Goal: Entertainment & Leisure: Consume media (video, audio)

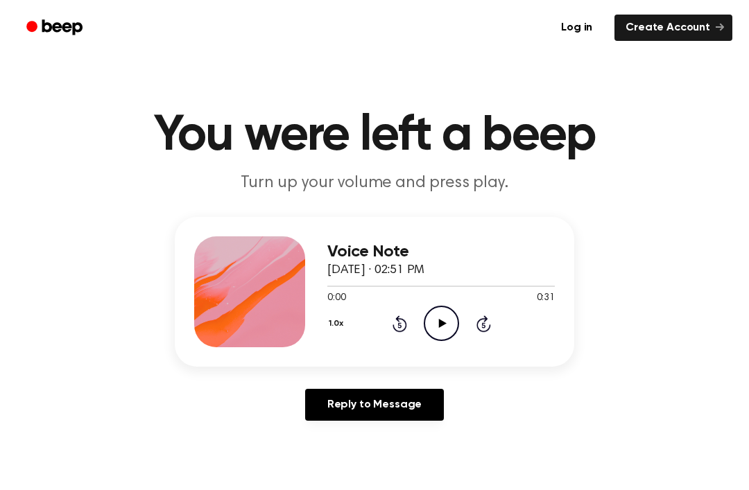
click at [439, 320] on icon at bounding box center [442, 323] width 8 height 9
click at [403, 318] on icon "Rewind 5 seconds" at bounding box center [399, 324] width 15 height 18
click at [398, 326] on icon "Rewind 5 seconds" at bounding box center [399, 324] width 15 height 18
click at [402, 327] on icon "Rewind 5 seconds" at bounding box center [399, 324] width 15 height 18
click at [400, 327] on icon "Rewind 5 seconds" at bounding box center [399, 324] width 15 height 18
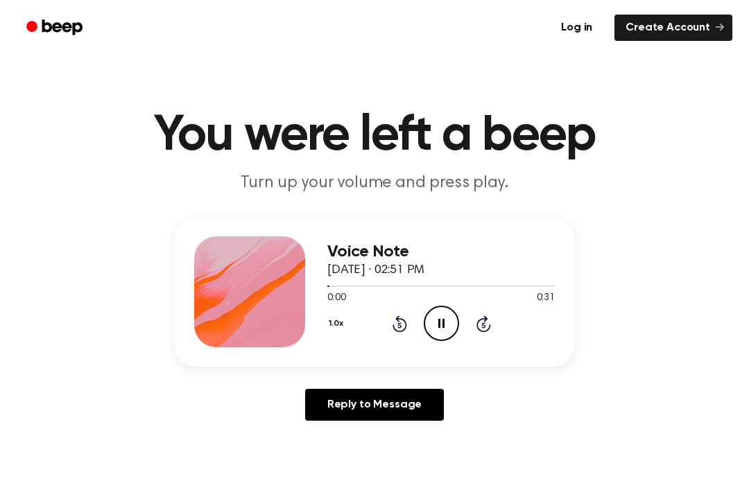
click at [404, 321] on icon at bounding box center [399, 323] width 15 height 17
click at [404, 324] on icon "Rewind 5 seconds" at bounding box center [399, 324] width 15 height 18
click at [403, 323] on icon "Rewind 5 seconds" at bounding box center [399, 324] width 15 height 18
click at [403, 322] on icon "Rewind 5 seconds" at bounding box center [399, 324] width 15 height 18
click at [458, 324] on circle at bounding box center [441, 323] width 34 height 34
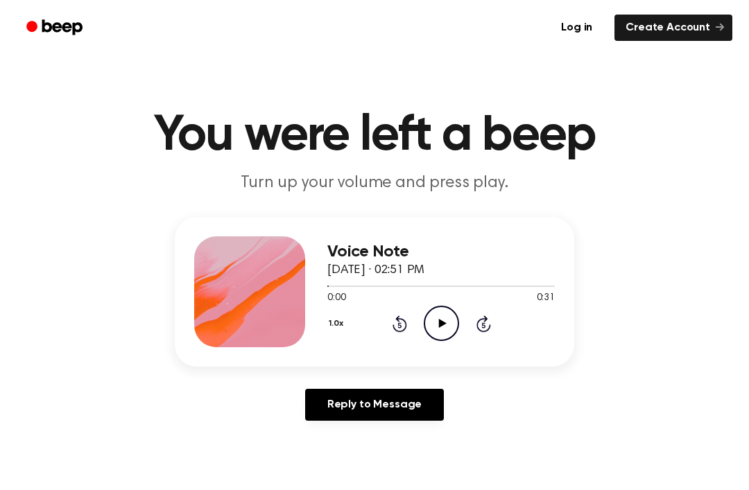
click at [440, 320] on icon at bounding box center [442, 323] width 8 height 9
click at [447, 322] on icon "Pause Audio" at bounding box center [441, 323] width 35 height 35
click at [429, 327] on icon "Play Audio" at bounding box center [441, 323] width 35 height 35
click at [448, 320] on icon "Play Audio" at bounding box center [441, 323] width 35 height 35
click at [445, 334] on icon "Play Audio" at bounding box center [441, 323] width 35 height 35
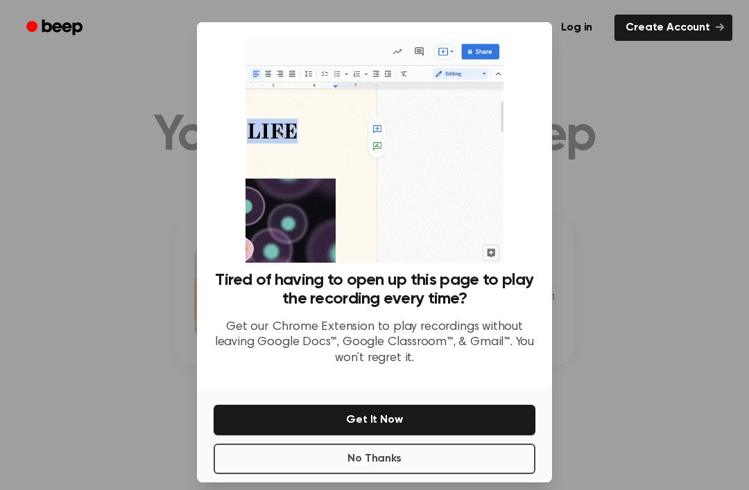
click at [444, 309] on h3 "Tired of having to open up this page to play the recording every time?" at bounding box center [375, 289] width 322 height 37
click at [619, 277] on div at bounding box center [374, 245] width 749 height 490
